Goal: Task Accomplishment & Management: Manage account settings

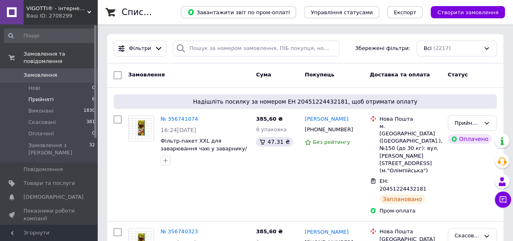
click at [35, 96] on span "Прийняті" at bounding box center [40, 99] width 25 height 7
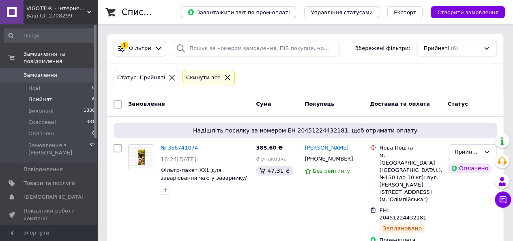
click at [43, 96] on span "Прийняті" at bounding box center [40, 99] width 25 height 7
click at [50, 96] on span "Прийняті" at bounding box center [40, 99] width 25 height 7
click at [45, 96] on span "Прийняті" at bounding box center [40, 99] width 25 height 7
click at [92, 96] on span "6" at bounding box center [93, 99] width 3 height 7
click at [39, 96] on span "Прийняті" at bounding box center [40, 99] width 25 height 7
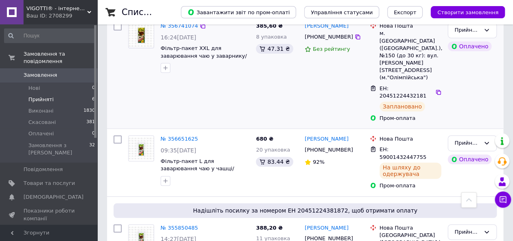
scroll to position [81, 0]
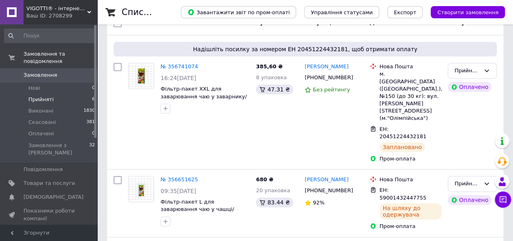
click at [320, 176] on link "[PERSON_NAME]" at bounding box center [327, 180] width 44 height 8
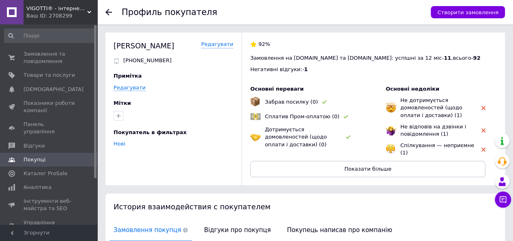
scroll to position [119, 0]
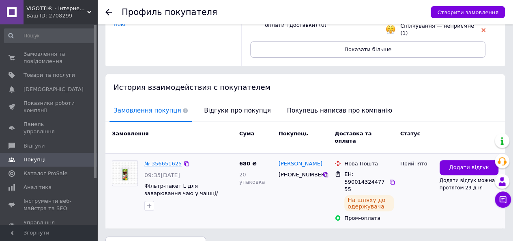
click at [163, 160] on link "№ 356651625" at bounding box center [162, 163] width 37 height 6
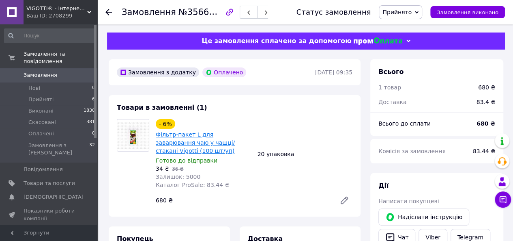
click at [179, 143] on link "Фільтр-пакет L для заварювання чаю у чашці/стакані Vigotti (100 шт/уп)" at bounding box center [195, 142] width 79 height 23
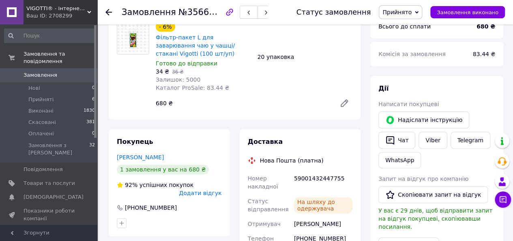
scroll to position [41, 0]
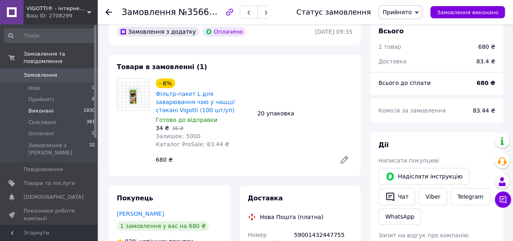
click at [37, 107] on span "Виконані" at bounding box center [40, 110] width 25 height 7
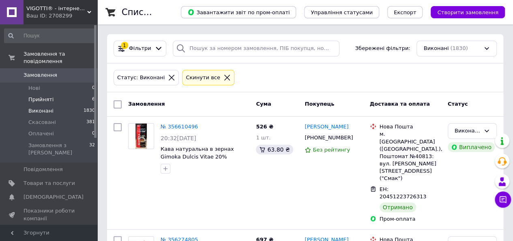
click at [45, 96] on span "Прийняті" at bounding box center [40, 99] width 25 height 7
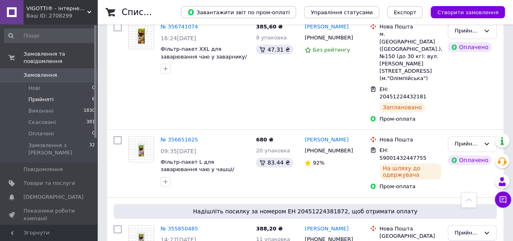
scroll to position [40, 0]
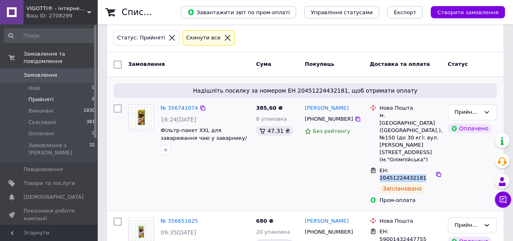
drag, startPoint x: 389, startPoint y: 149, endPoint x: 428, endPoint y: 147, distance: 39.0
click at [427, 167] on span "ЕН: 20451224432181" at bounding box center [403, 174] width 47 height 14
click at [351, 160] on div "[PERSON_NAME] [PHONE_NUMBER] Без рейтингу" at bounding box center [333, 154] width 65 height 106
click at [175, 108] on link "№ 356741074" at bounding box center [179, 108] width 37 height 6
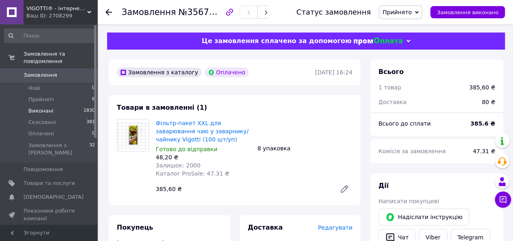
click at [45, 107] on span "Виконані" at bounding box center [40, 110] width 25 height 7
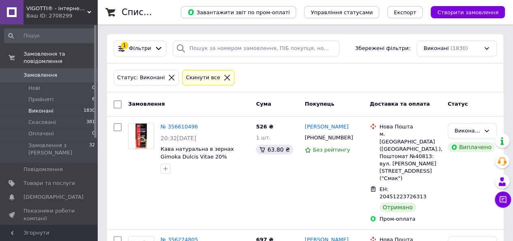
click at [45, 107] on span "Виконані" at bounding box center [40, 110] width 25 height 7
click at [42, 96] on span "Прийняті" at bounding box center [40, 99] width 25 height 7
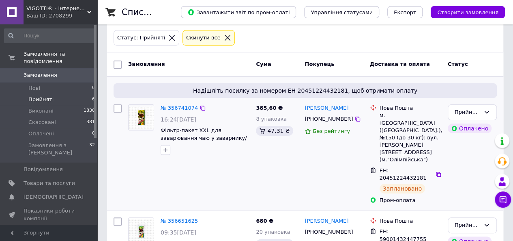
scroll to position [81, 0]
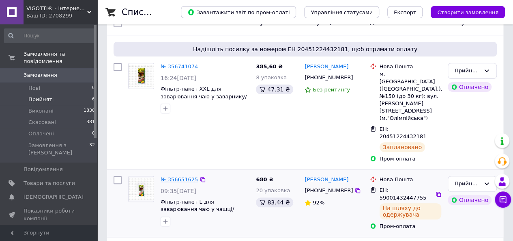
click at [174, 176] on link "№ 356651625" at bounding box center [179, 179] width 37 height 6
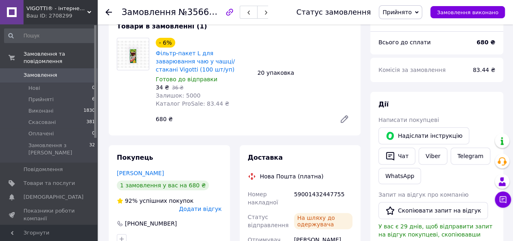
scroll to position [203, 0]
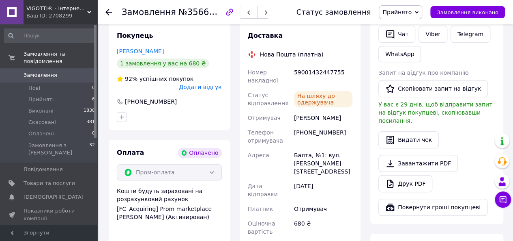
click at [108, 10] on use at bounding box center [108, 12] width 6 height 6
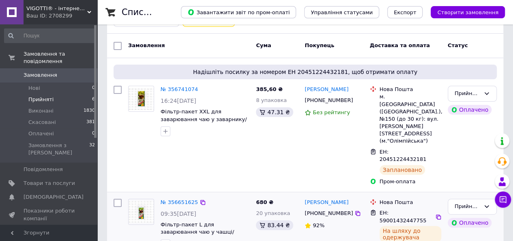
scroll to position [81, 0]
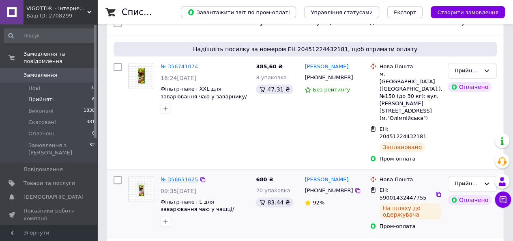
click at [170, 176] on link "№ 356651625" at bounding box center [179, 179] width 37 height 6
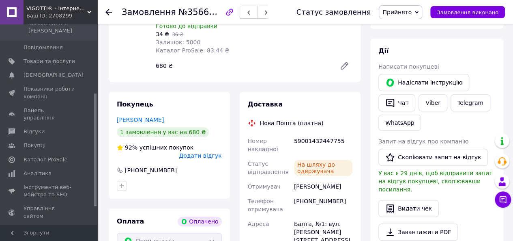
scroll to position [122, 0]
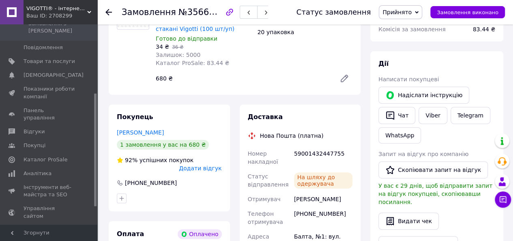
click at [344, 79] on icon at bounding box center [344, 78] width 6 height 6
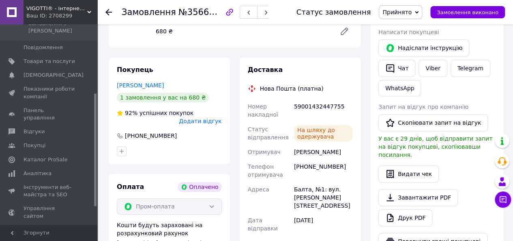
scroll to position [169, 0]
click at [307, 192] on div "Балта, №1: вул. [PERSON_NAME][STREET_ADDRESS]" at bounding box center [323, 197] width 62 height 31
drag, startPoint x: 294, startPoint y: 191, endPoint x: 311, endPoint y: 191, distance: 17.0
click at [311, 191] on div "Балта, №1: вул. [PERSON_NAME][STREET_ADDRESS]" at bounding box center [323, 197] width 62 height 31
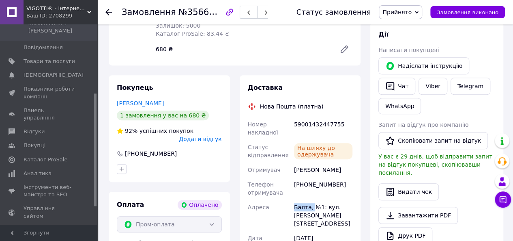
scroll to position [203, 0]
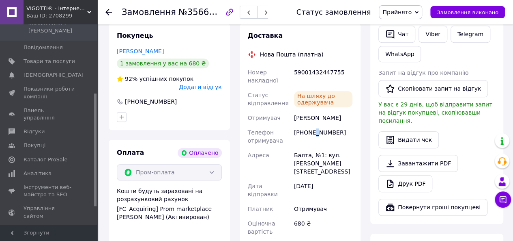
click at [316, 146] on div "[PHONE_NUMBER]" at bounding box center [323, 136] width 62 height 23
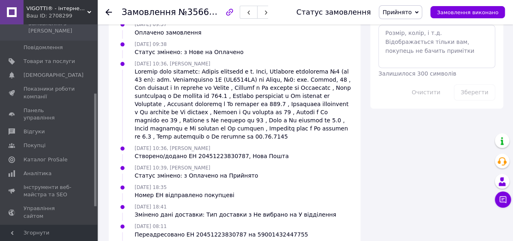
scroll to position [527, 0]
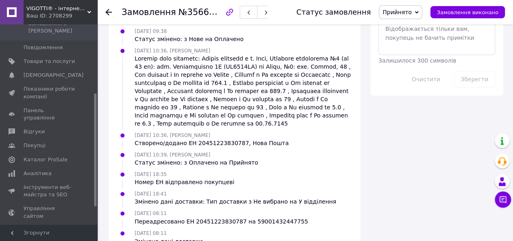
click at [284, 150] on div "[DATE] 10:39, [PERSON_NAME] Статус змінено: з Оплачено на Прийнято" at bounding box center [235, 158] width 242 height 16
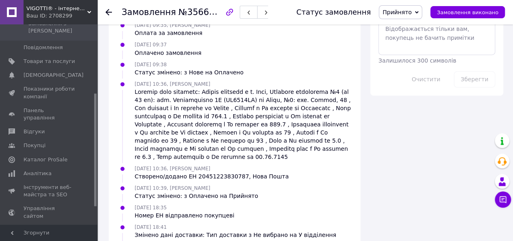
scroll to position [34, 0]
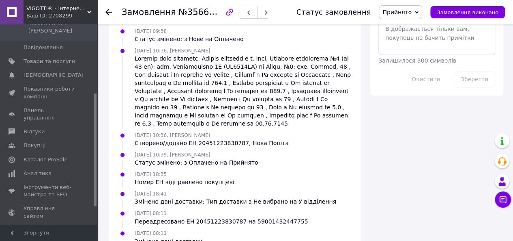
click at [196, 228] on div "[DATE] 08:11 Змінено дані доставки" at bounding box center [168, 236] width 75 height 16
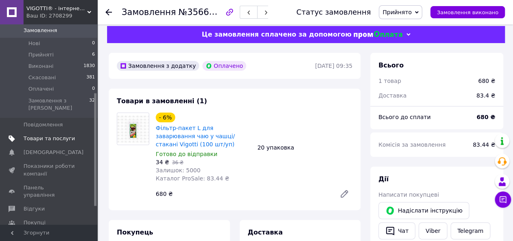
scroll to position [0, 0]
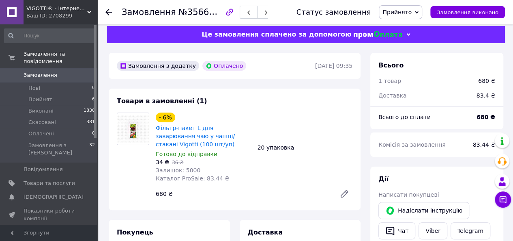
drag, startPoint x: 488, startPoint y: 0, endPoint x: 475, endPoint y: 44, distance: 46.1
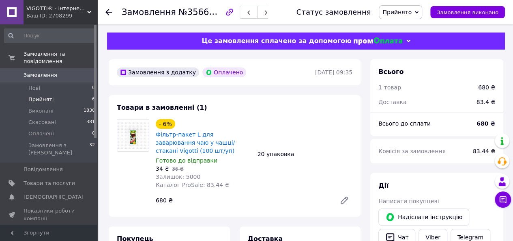
click at [47, 96] on span "Прийняті" at bounding box center [40, 99] width 25 height 7
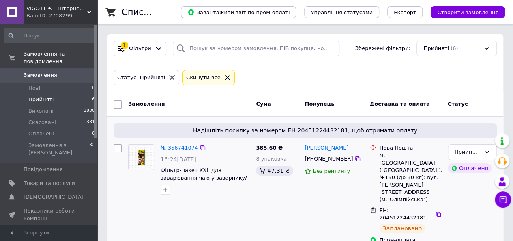
click at [327, 192] on div "[PERSON_NAME] [PHONE_NUMBER] Без рейтингу" at bounding box center [333, 194] width 65 height 106
click at [45, 96] on span "Прийняті" at bounding box center [40, 99] width 25 height 7
click at [367, 11] on span "Управління статусами" at bounding box center [342, 12] width 62 height 6
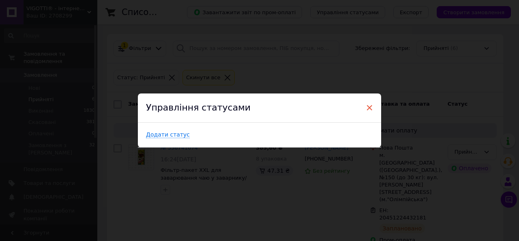
click at [366, 107] on span "×" at bounding box center [369, 108] width 7 height 14
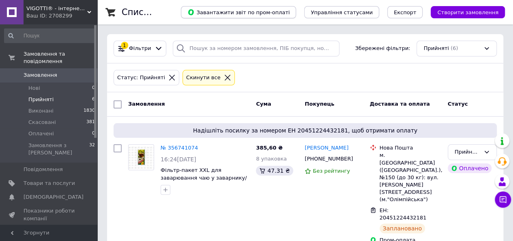
click at [273, 14] on span "Завантажити звіт по пром-оплаті" at bounding box center [238, 12] width 102 height 7
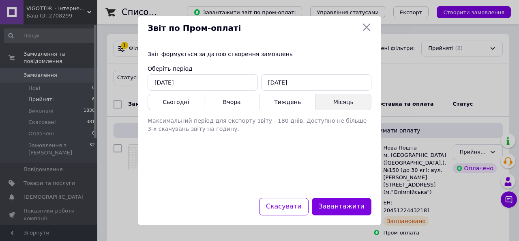
click at [342, 103] on button "Місяць" at bounding box center [344, 101] width 56 height 15
click at [288, 101] on button "Тиждень" at bounding box center [288, 101] width 56 height 15
type input "[DATE]"
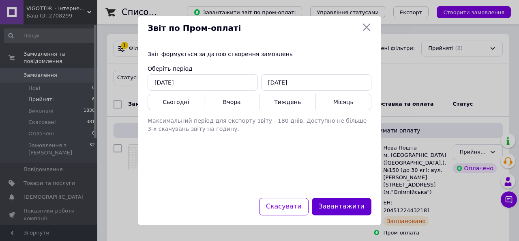
click at [350, 208] on button "Завантажити" at bounding box center [342, 206] width 60 height 17
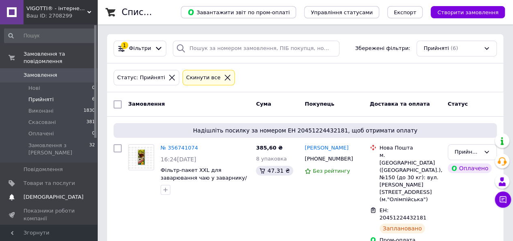
click at [37, 193] on span "[DEMOGRAPHIC_DATA]" at bounding box center [54, 196] width 60 height 7
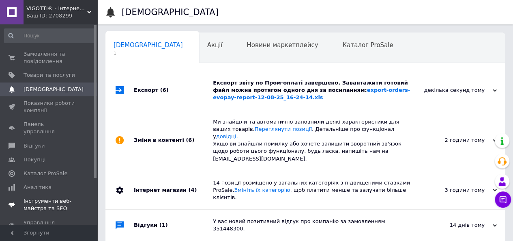
scroll to position [0, 2]
click at [338, 88] on link "export-orders-evopay-report-12-08-25_16-24-14.xls" at bounding box center [311, 93] width 197 height 13
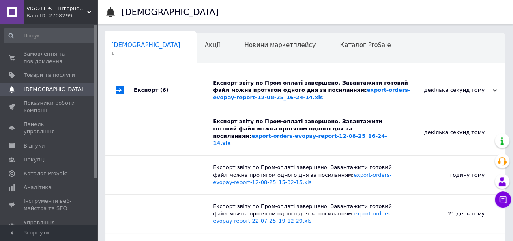
click at [404, 31] on div "Сповіщення 1 Акції 0 Новини маркетплейсу 0 Каталог ProSale 0 Навчання та заходи…" at bounding box center [305, 47] width 400 height 32
click at [205, 46] on span "Акції" at bounding box center [212, 44] width 15 height 7
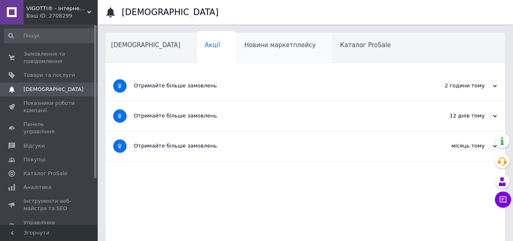
click at [244, 48] on span "Новини маркетплейсу" at bounding box center [279, 44] width 71 height 7
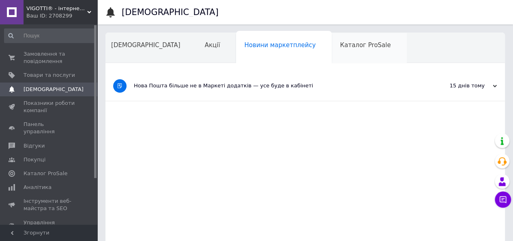
click at [340, 45] on span "Каталог ProSale" at bounding box center [365, 44] width 51 height 7
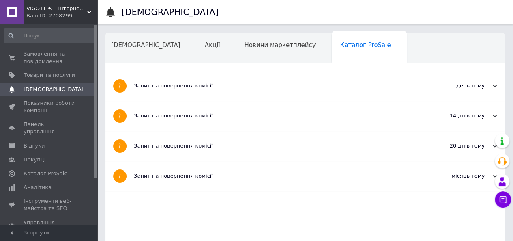
click at [176, 72] on span "Навчання та заходи" at bounding box center [143, 75] width 64 height 7
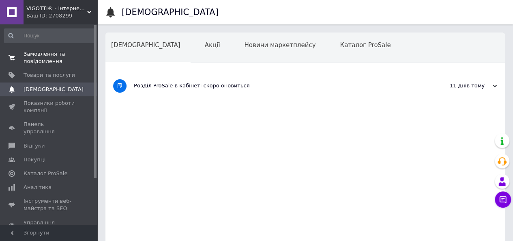
click at [44, 60] on span "Замовлення та повідомлення" at bounding box center [50, 57] width 52 height 15
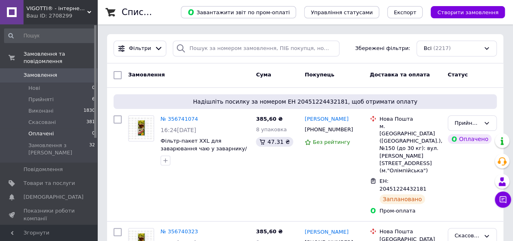
click at [28, 128] on li "Оплачені 0" at bounding box center [50, 133] width 100 height 11
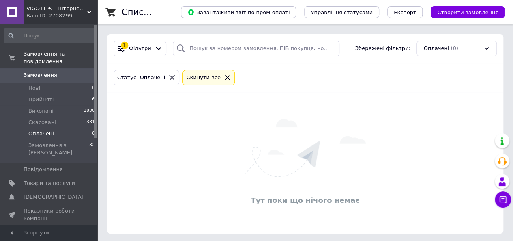
click at [28, 130] on span "Оплачені" at bounding box center [41, 133] width 26 height 7
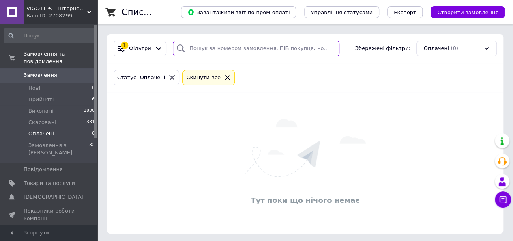
click at [221, 49] on input "search" at bounding box center [256, 49] width 167 height 16
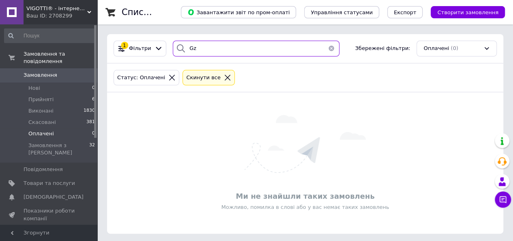
type input "G"
click at [188, 51] on input "пянило" at bounding box center [256, 49] width 167 height 16
click at [236, 50] on input "пянило" at bounding box center [256, 49] width 167 height 16
type input "п"
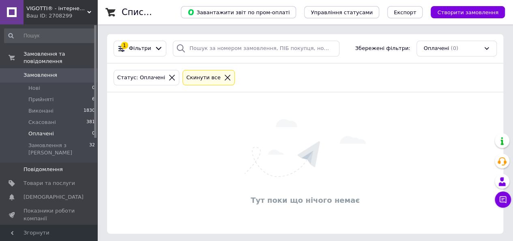
click at [43, 166] on span "Повідомлення" at bounding box center [43, 169] width 39 height 7
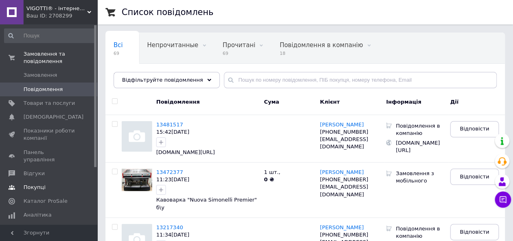
click at [38, 183] on span "Покупці" at bounding box center [35, 186] width 22 height 7
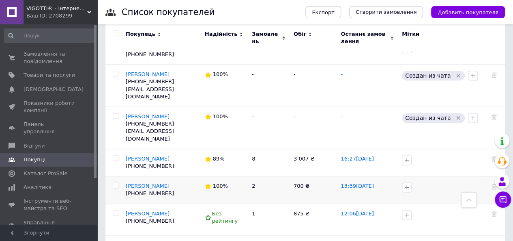
scroll to position [533, 0]
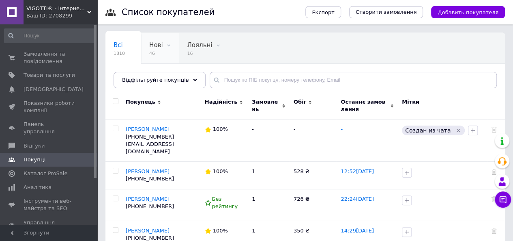
click at [161, 48] on div "Нові 46" at bounding box center [160, 48] width 38 height 31
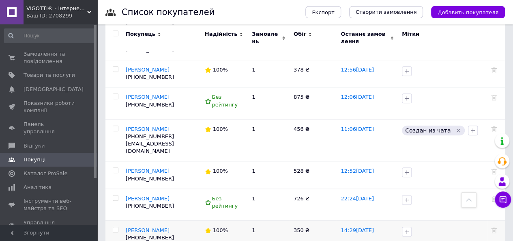
scroll to position [243, 0]
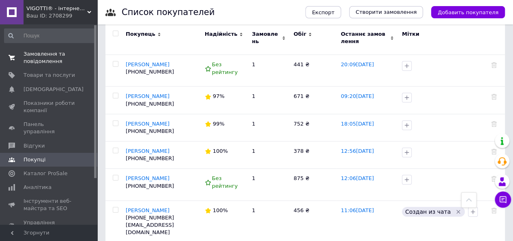
click at [45, 59] on span "Замовлення та повідомлення" at bounding box center [50, 57] width 52 height 15
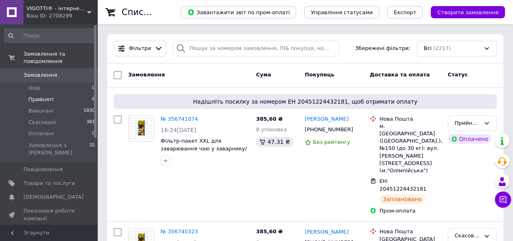
click at [35, 96] on span "Прийняті" at bounding box center [40, 99] width 25 height 7
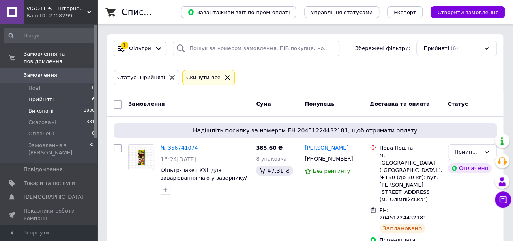
click at [36, 107] on span "Виконані" at bounding box center [40, 110] width 25 height 7
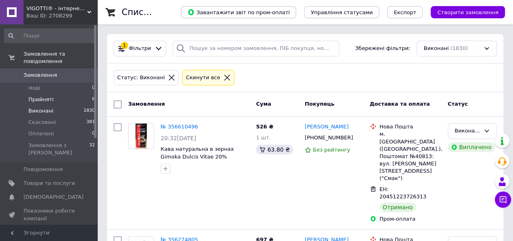
click at [37, 96] on span "Прийняті" at bounding box center [40, 99] width 25 height 7
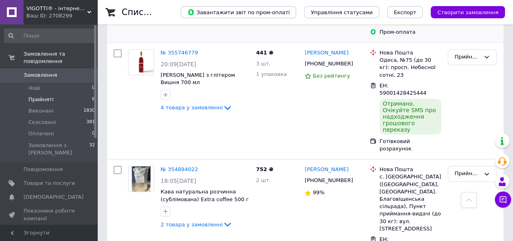
scroll to position [445, 0]
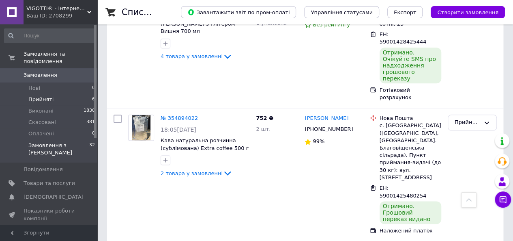
click at [60, 142] on span "Замовлення з [PERSON_NAME]" at bounding box center [58, 149] width 61 height 15
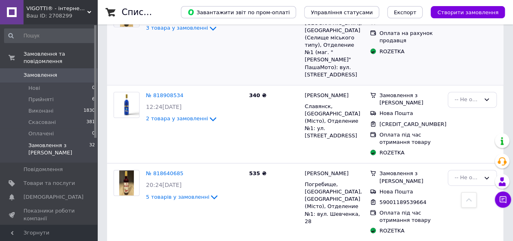
scroll to position [284, 0]
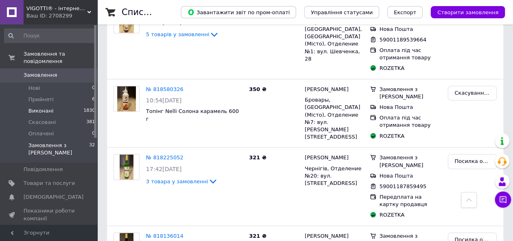
click at [41, 107] on span "Виконані" at bounding box center [40, 110] width 25 height 7
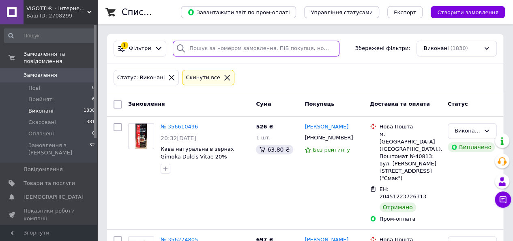
click at [236, 47] on input "search" at bounding box center [256, 49] width 167 height 16
type input "П"
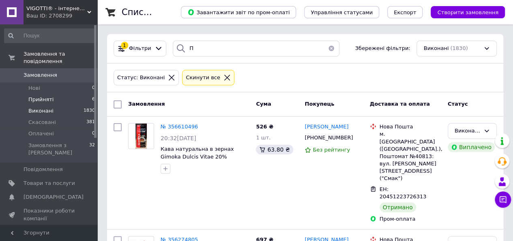
click at [39, 96] on span "Прийняті" at bounding box center [40, 99] width 25 height 7
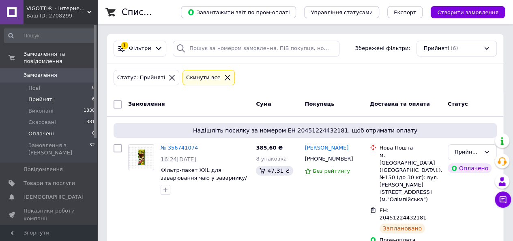
click at [44, 130] on span "Оплачені" at bounding box center [41, 133] width 26 height 7
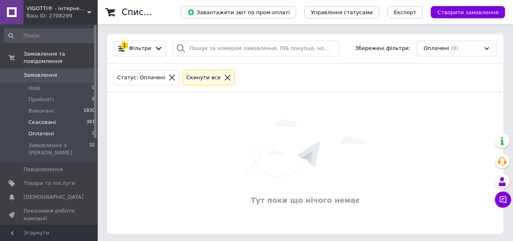
click at [35, 118] on span "Скасовані" at bounding box center [42, 121] width 28 height 7
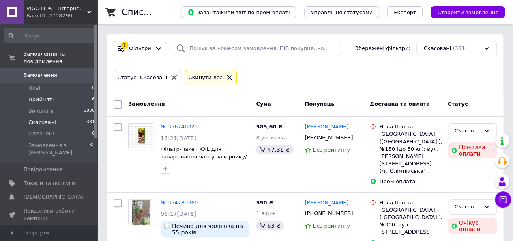
click at [37, 96] on span "Прийняті" at bounding box center [40, 99] width 25 height 7
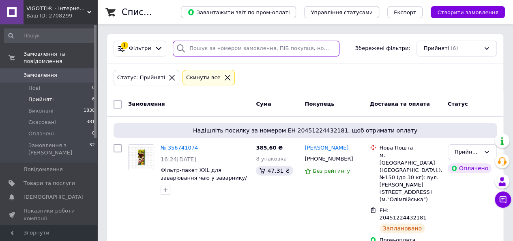
click at [203, 48] on input "search" at bounding box center [256, 49] width 167 height 16
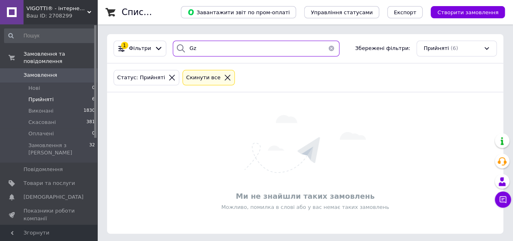
type input "G"
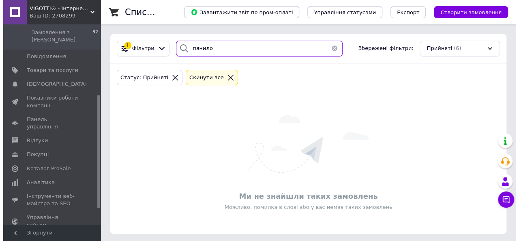
scroll to position [153, 0]
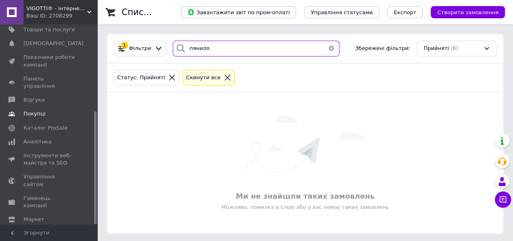
type input "пянило"
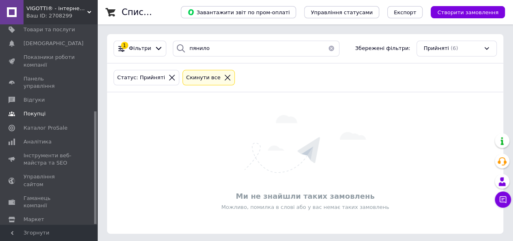
click at [31, 110] on span "Покупці" at bounding box center [35, 113] width 22 height 7
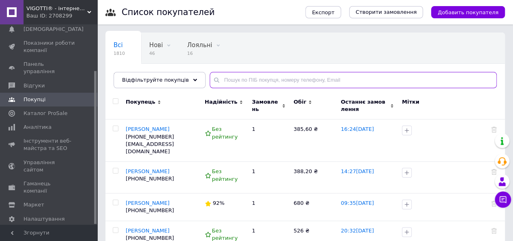
click at [228, 81] on input "text" at bounding box center [353, 80] width 287 height 16
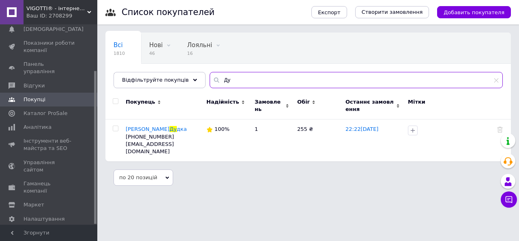
type input "Д"
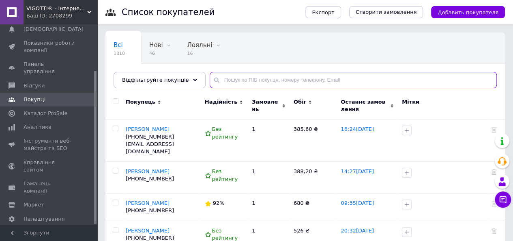
click at [255, 79] on input "text" at bounding box center [353, 80] width 287 height 16
